Goal: Consume media (video, audio)

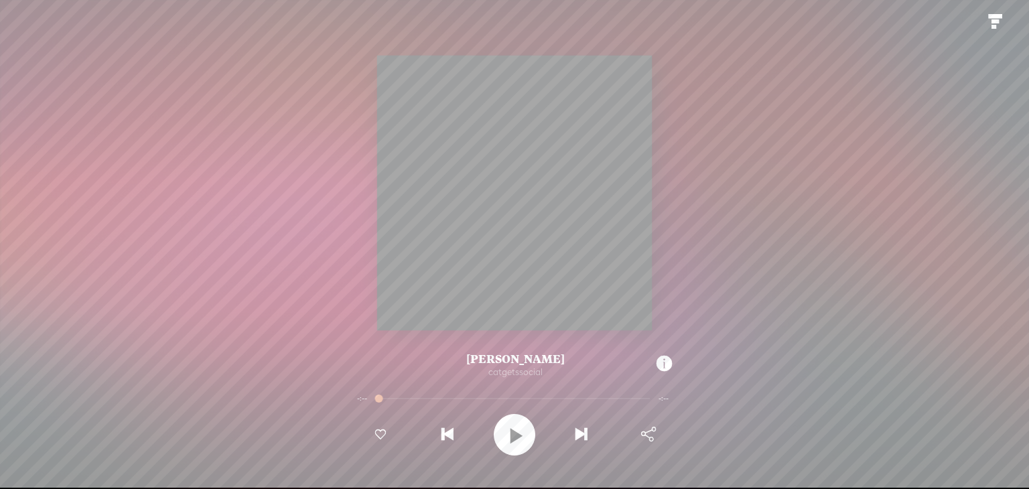
click at [517, 432] on t at bounding box center [514, 434] width 15 height 35
click at [507, 436] on div at bounding box center [515, 435] width 42 height 42
click at [646, 432] on t at bounding box center [648, 435] width 67 height 34
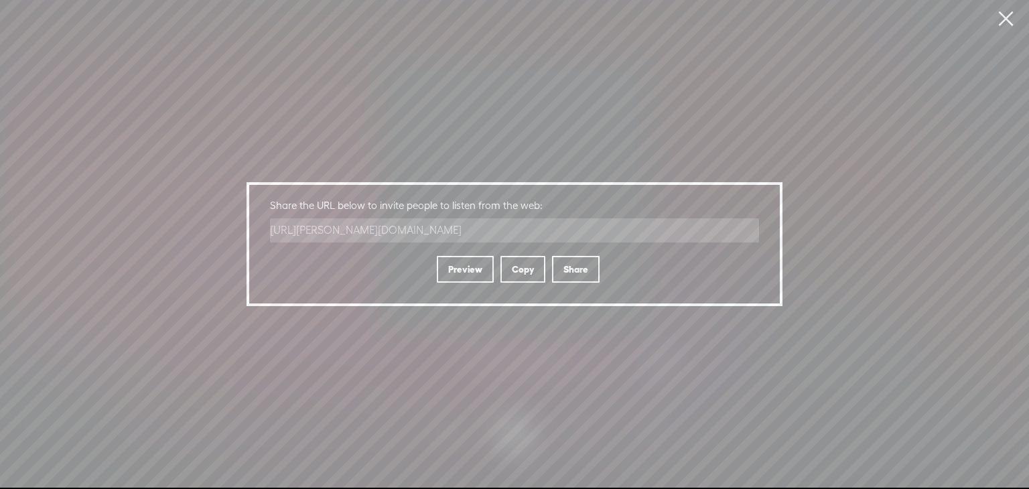
click at [1002, 17] on link at bounding box center [1006, 19] width 34 height 38
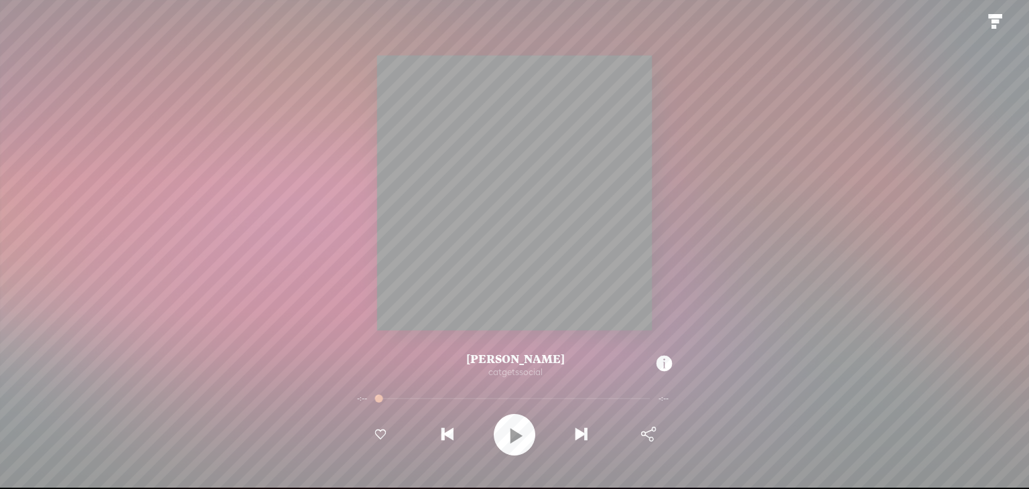
click at [663, 435] on t at bounding box center [648, 435] width 67 height 34
